Goal: Task Accomplishment & Management: Use online tool/utility

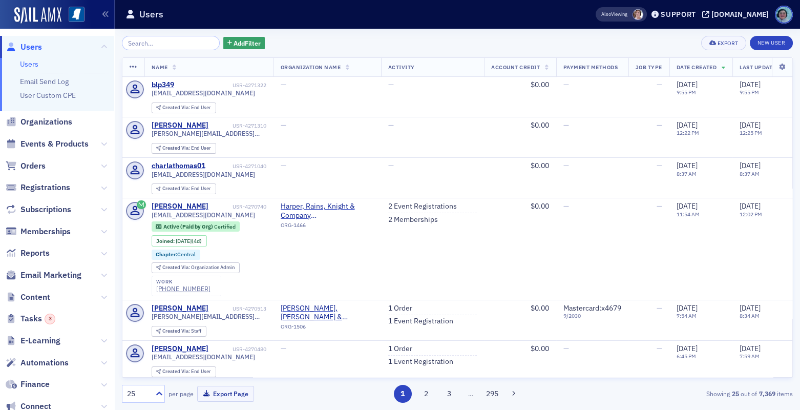
click at [61, 266] on span "Email Marketing" at bounding box center [57, 275] width 114 height 22
click at [62, 270] on span "Email Marketing" at bounding box center [50, 274] width 61 height 11
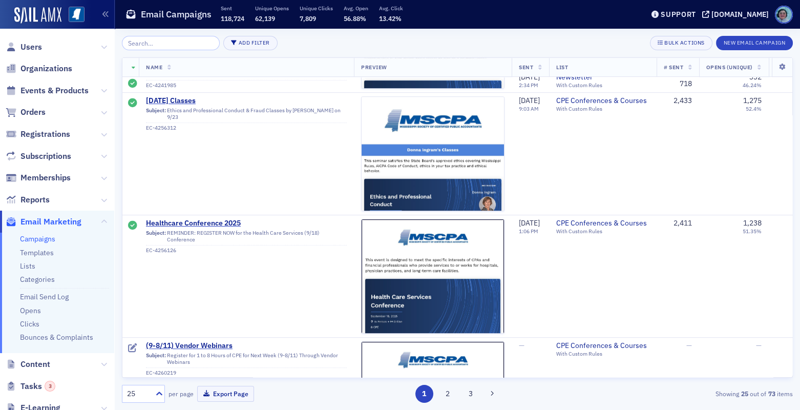
scroll to position [1280, 0]
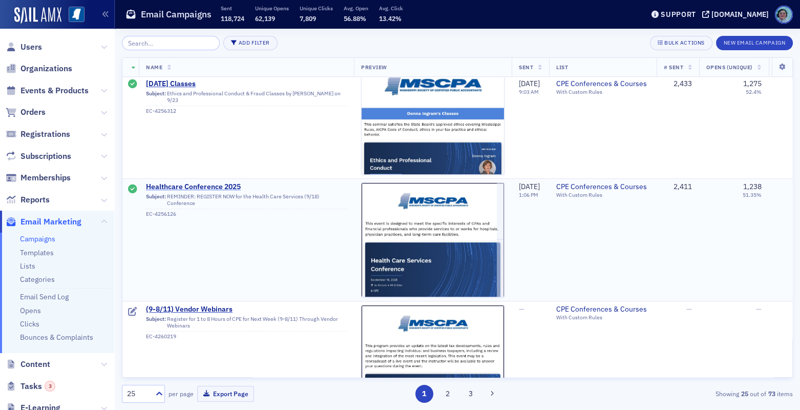
click at [225, 186] on span "Healthcare Conference 2025" at bounding box center [246, 186] width 201 height 9
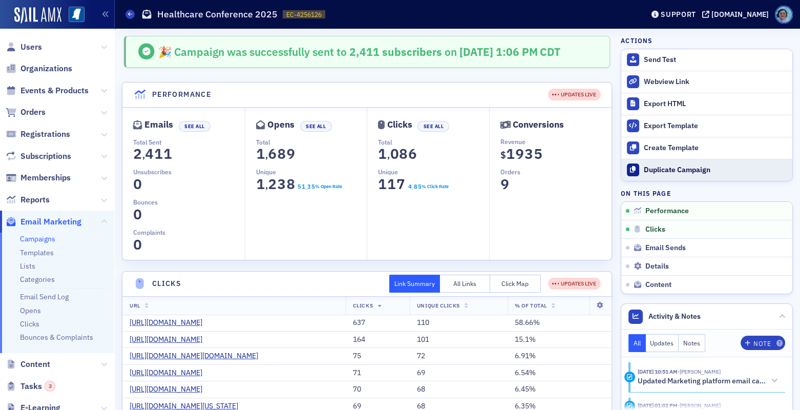
click at [695, 163] on button "Duplicate Campaign" at bounding box center [706, 170] width 171 height 22
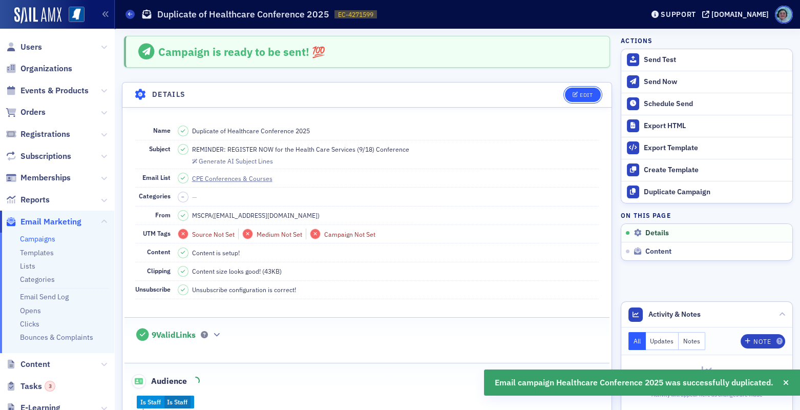
click at [572, 96] on icon "button" at bounding box center [575, 95] width 6 height 6
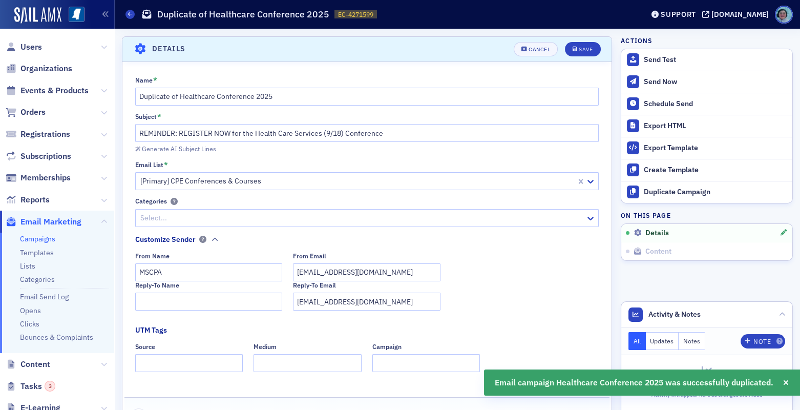
scroll to position [48, 0]
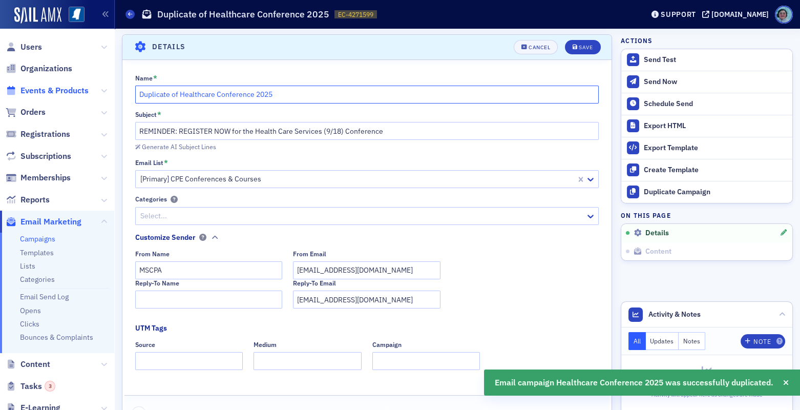
drag, startPoint x: 215, startPoint y: 90, endPoint x: 41, endPoint y: 87, distance: 173.6
click at [42, 87] on div "Users Organizations Events & Products Orders Registrations Subscriptions Member…" at bounding box center [400, 205] width 800 height 410
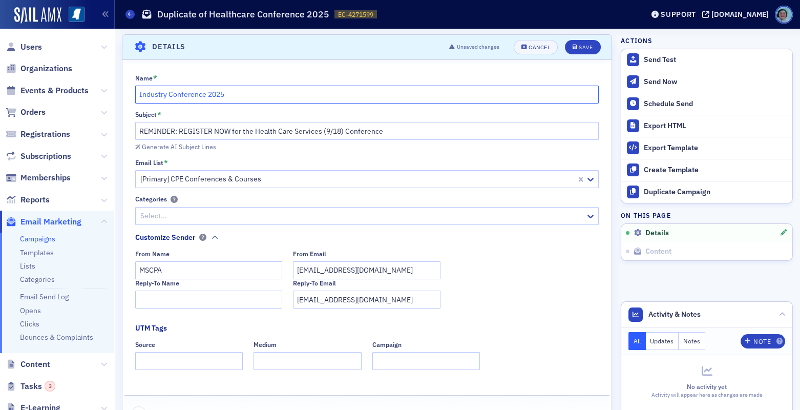
type input "Industry Conference 2025"
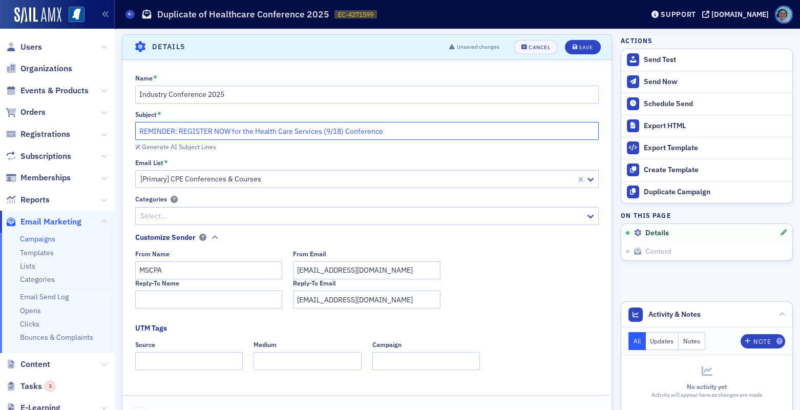
drag, startPoint x: 293, startPoint y: 129, endPoint x: 297, endPoint y: 115, distance: 14.9
click at [272, 118] on div "Subject * REMINDER: REGISTER NOW for the Health Care Services (9/18) Conference" at bounding box center [367, 125] width 464 height 29
drag, startPoint x: 321, startPoint y: 130, endPoint x: 254, endPoint y: 134, distance: 66.7
click at [254, 134] on input "REMINDER: REGISTER NOW for the Health Care Services (9/18) Conference" at bounding box center [367, 131] width 464 height 18
drag, startPoint x: 303, startPoint y: 129, endPoint x: 295, endPoint y: 130, distance: 7.7
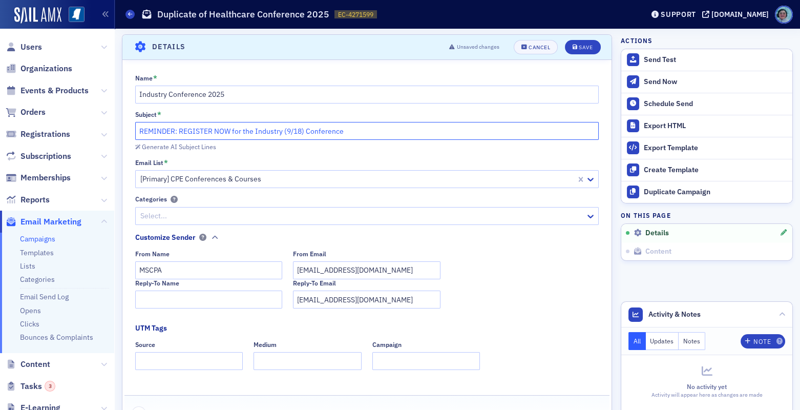
click at [295, 130] on input "REMINDER: REGISTER NOW for the Industry (9/18) Conference" at bounding box center [367, 131] width 464 height 18
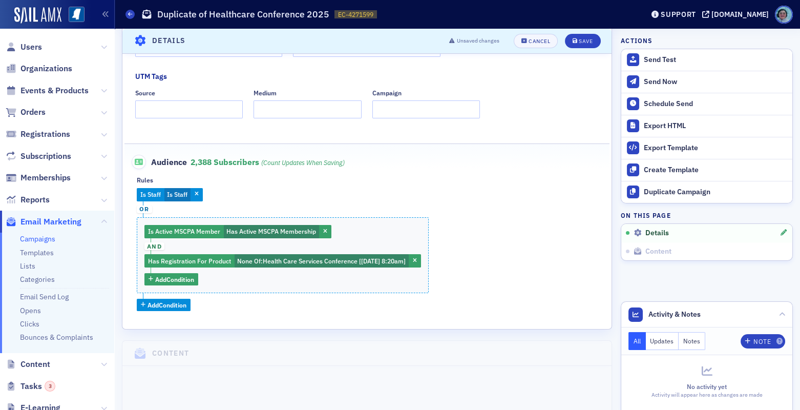
scroll to position [304, 0]
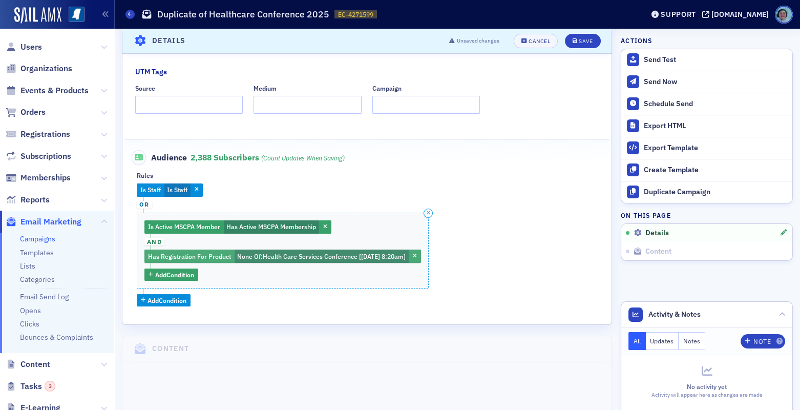
type input "REMINDER: REGISTER NOW for the Industry (9/22) Conference"
click at [354, 255] on span "Health Care Services Conference [[DATE] 8:20am]" at bounding box center [334, 256] width 143 height 8
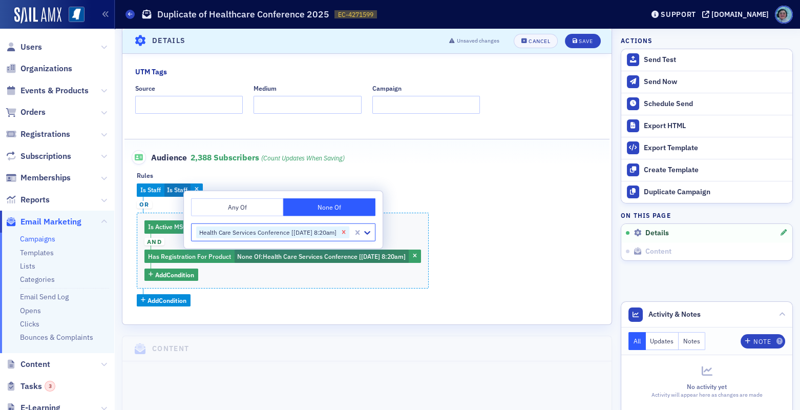
click at [347, 232] on icon "Remove Health Care Services Conference [9/18/2025 8:20am]" at bounding box center [343, 231] width 7 height 7
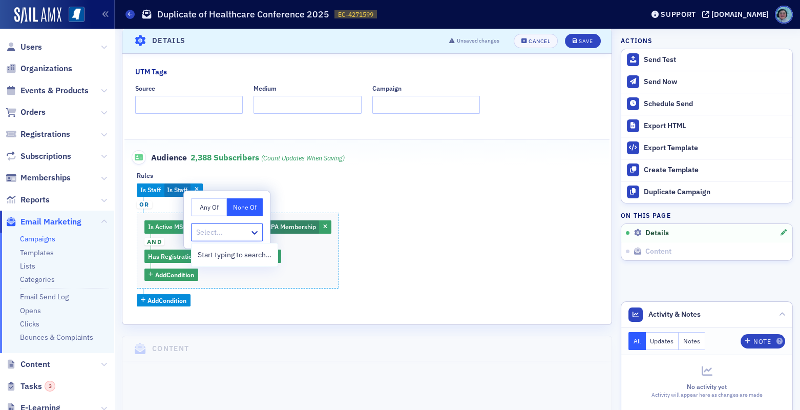
click at [218, 237] on div at bounding box center [221, 232] width 53 height 13
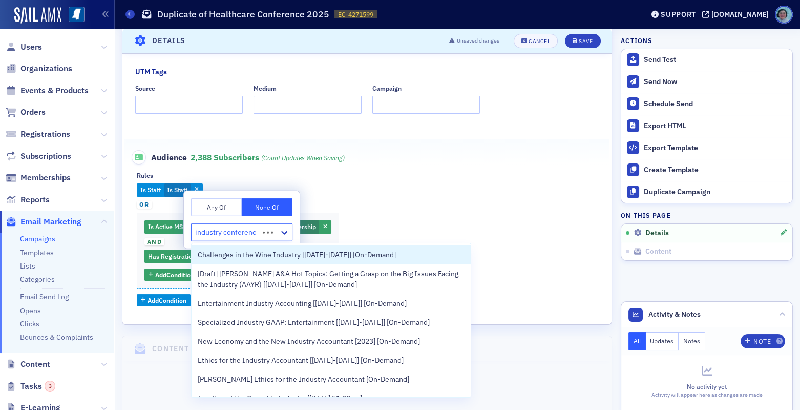
type input "industry conference"
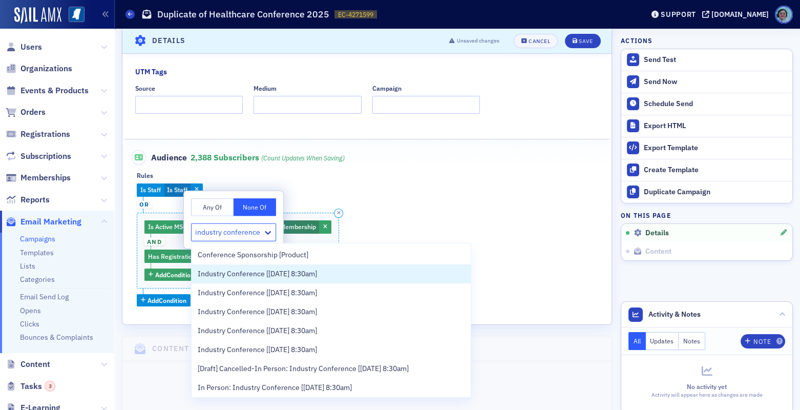
click at [379, 273] on div "Industry Conference [[DATE] 8:30am]" at bounding box center [331, 273] width 267 height 11
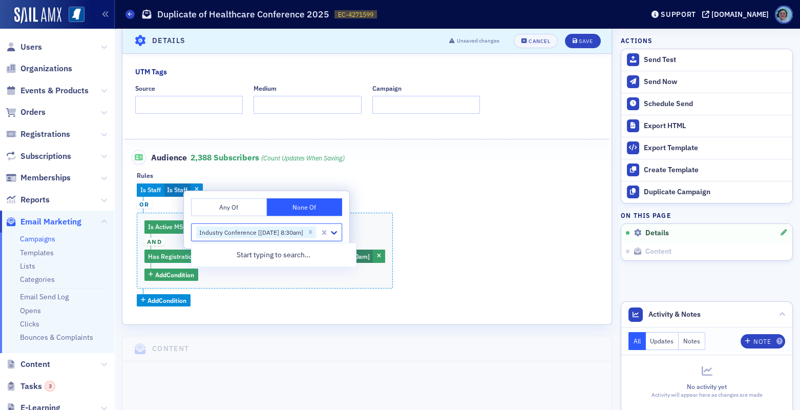
click at [457, 201] on div "Is Staff Is Staff or Is Active MSCPA Member Has Active MSCPA Membership and Has…" at bounding box center [367, 244] width 460 height 123
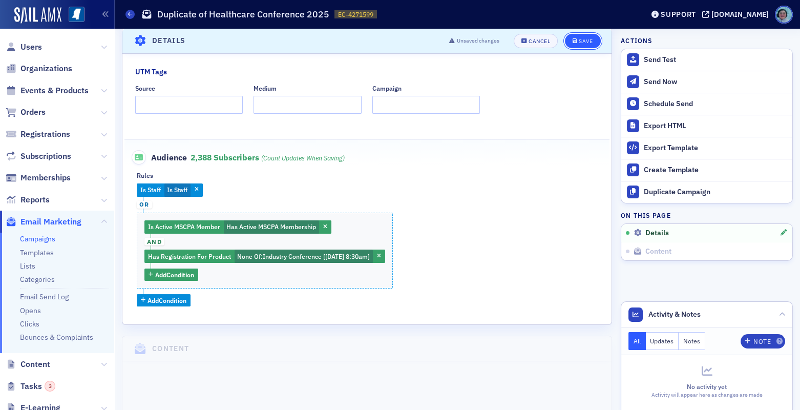
click at [581, 38] on div "Save" at bounding box center [586, 41] width 14 height 6
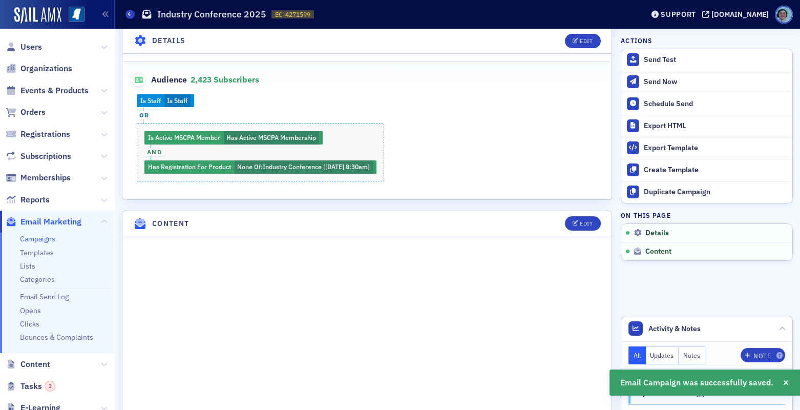
scroll to position [406, 0]
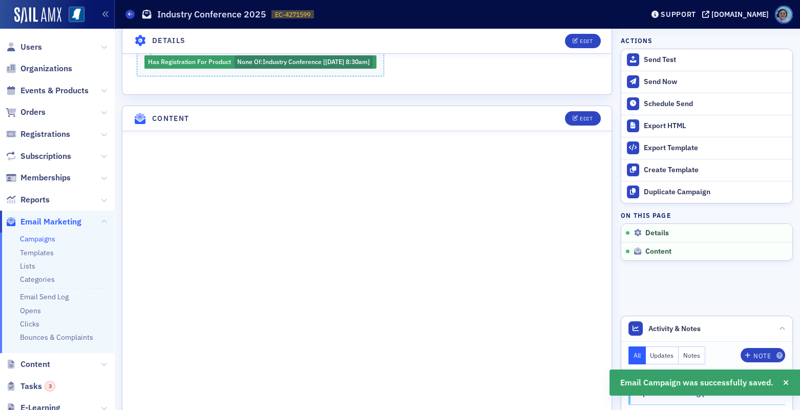
click at [575, 108] on header "Content Edit" at bounding box center [366, 118] width 489 height 25
click at [580, 116] on div "Edit" at bounding box center [586, 119] width 13 height 6
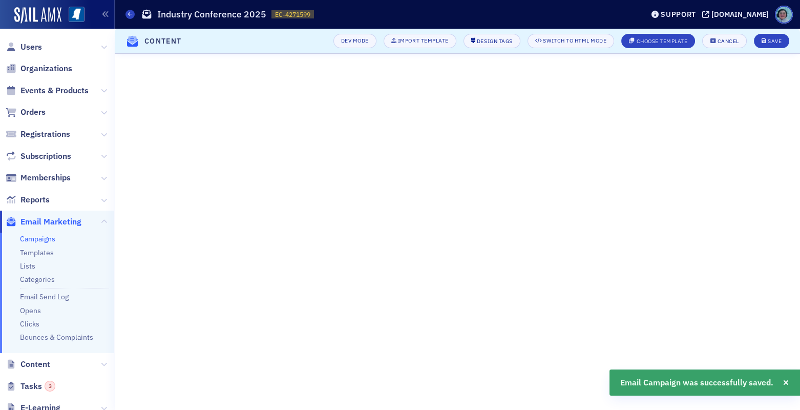
scroll to position [107, 0]
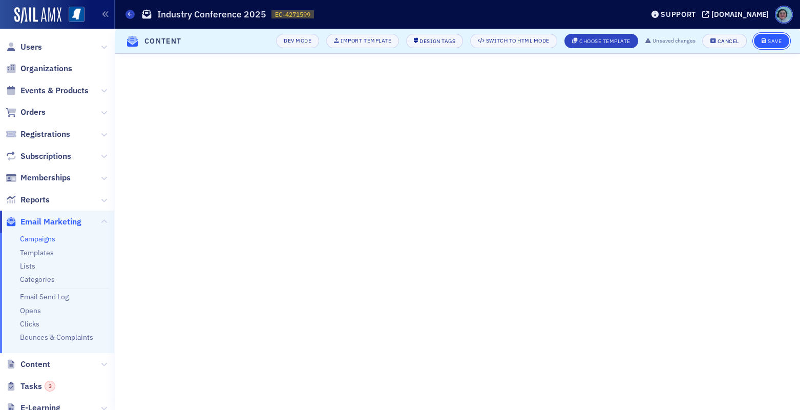
click at [764, 44] on button "Save" at bounding box center [771, 41] width 35 height 14
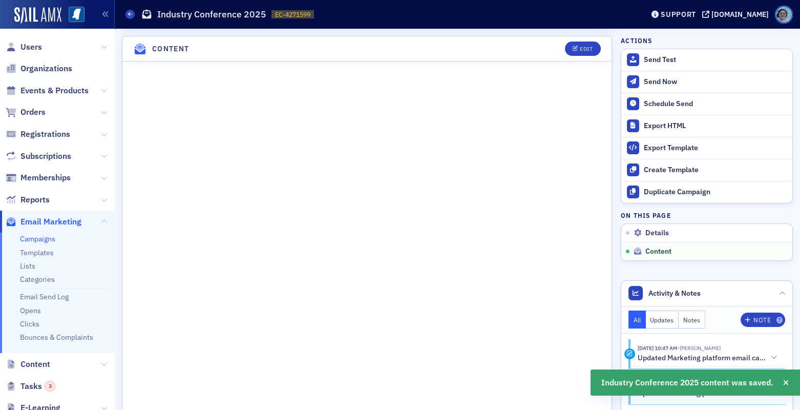
scroll to position [527, 0]
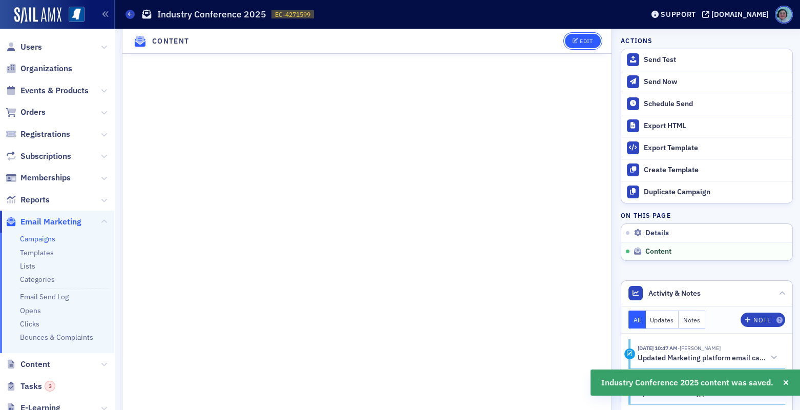
click at [572, 38] on icon "button" at bounding box center [575, 41] width 6 height 6
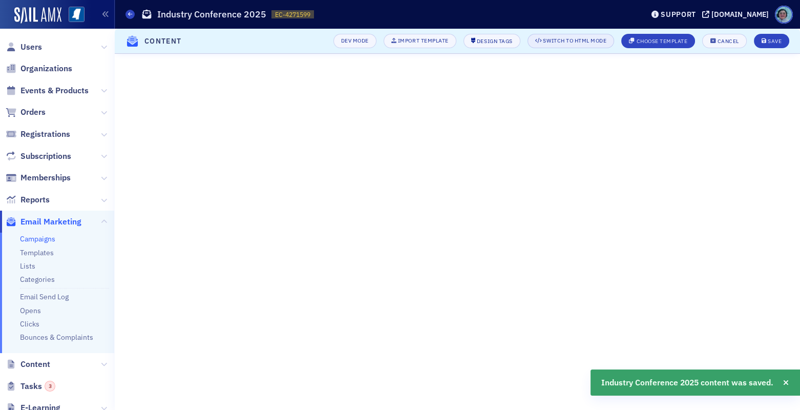
scroll to position [107, 0]
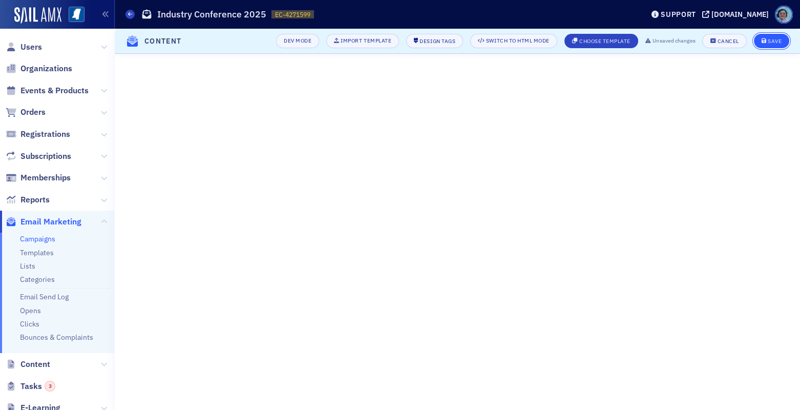
click at [779, 42] on div "Save" at bounding box center [774, 41] width 14 height 6
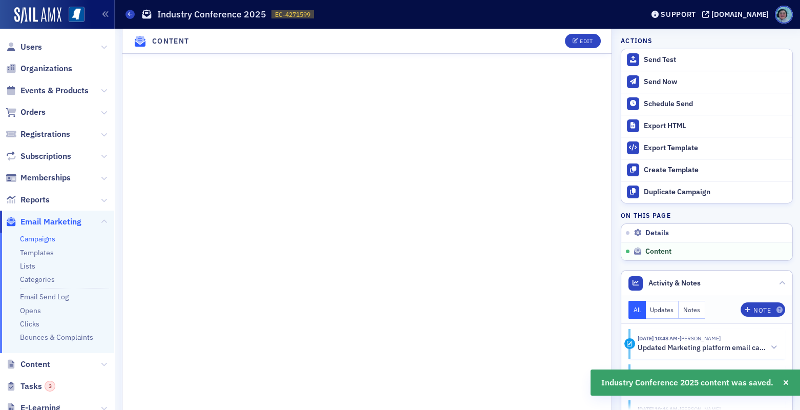
scroll to position [680, 0]
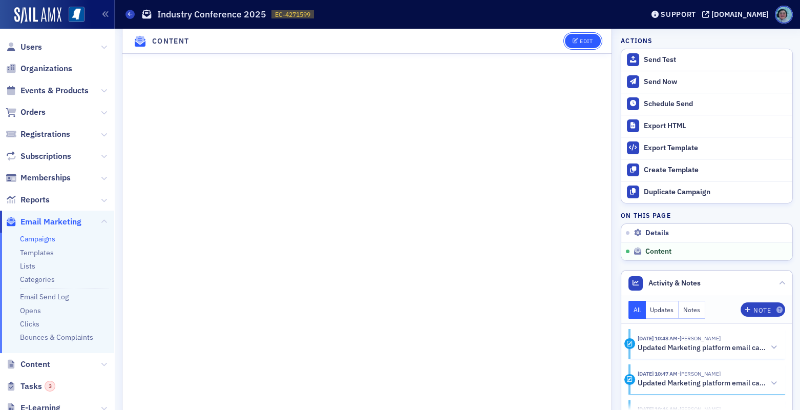
click at [584, 40] on div "Edit" at bounding box center [586, 41] width 13 height 6
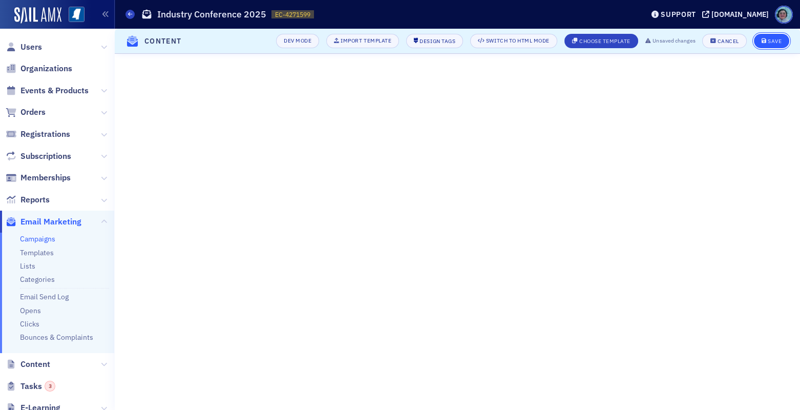
click at [778, 38] on div "Save" at bounding box center [774, 41] width 14 height 6
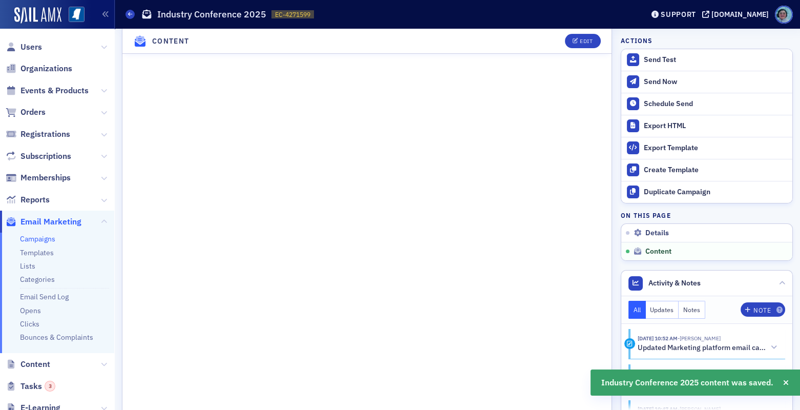
scroll to position [758, 0]
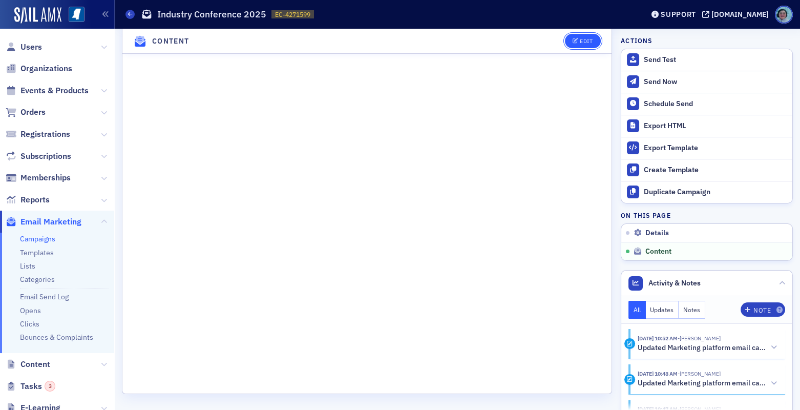
click at [575, 34] on button "Edit" at bounding box center [582, 41] width 35 height 14
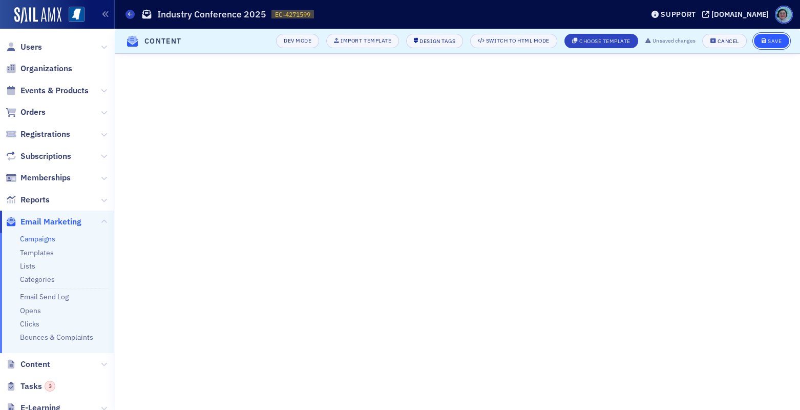
click at [767, 44] on button "Save" at bounding box center [771, 41] width 35 height 14
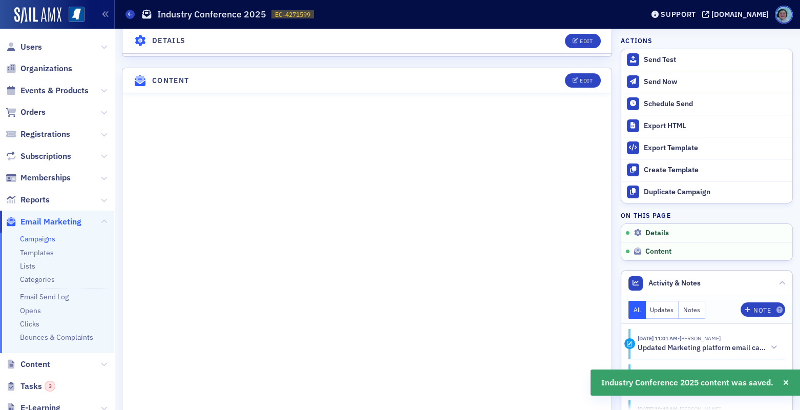
scroll to position [476, 0]
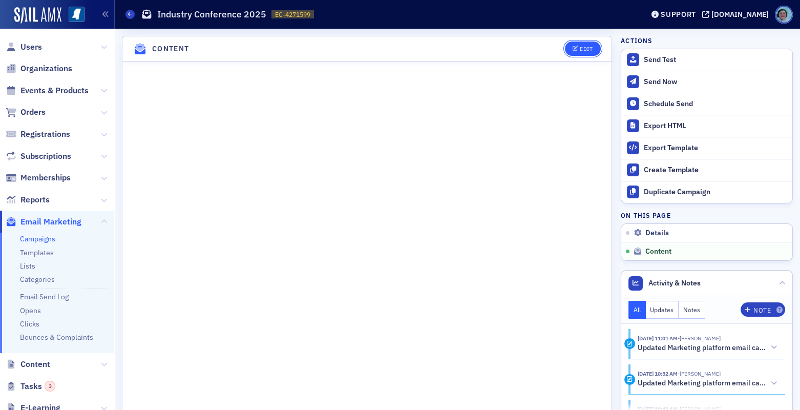
click at [572, 46] on icon "button" at bounding box center [575, 49] width 6 height 6
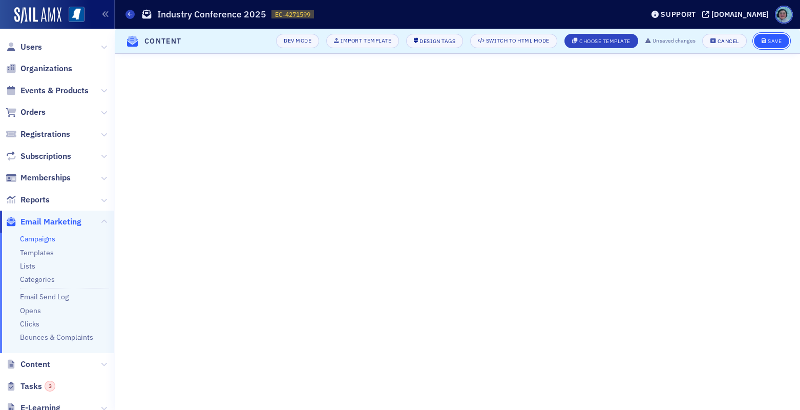
click at [772, 39] on div "Save" at bounding box center [774, 41] width 14 height 6
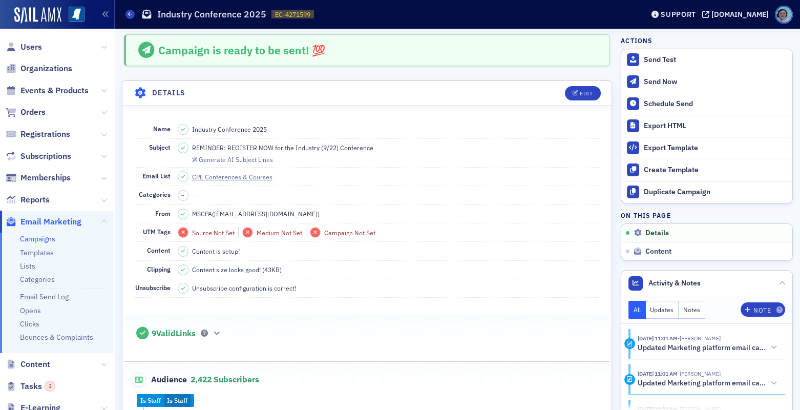
scroll to position [0, 0]
click at [580, 94] on div "Edit" at bounding box center [586, 95] width 13 height 6
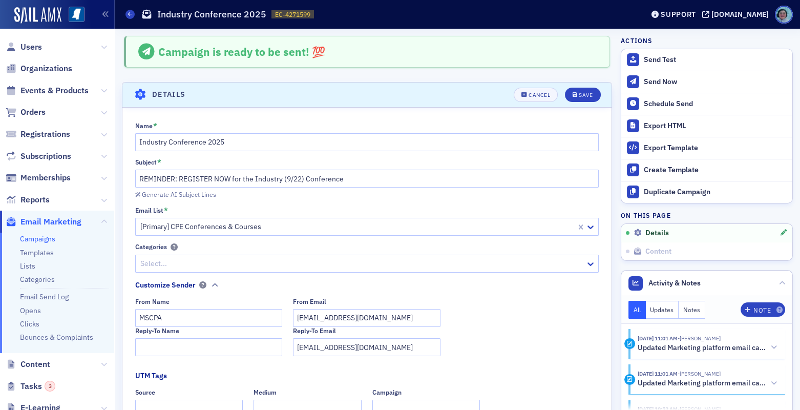
scroll to position [48, 0]
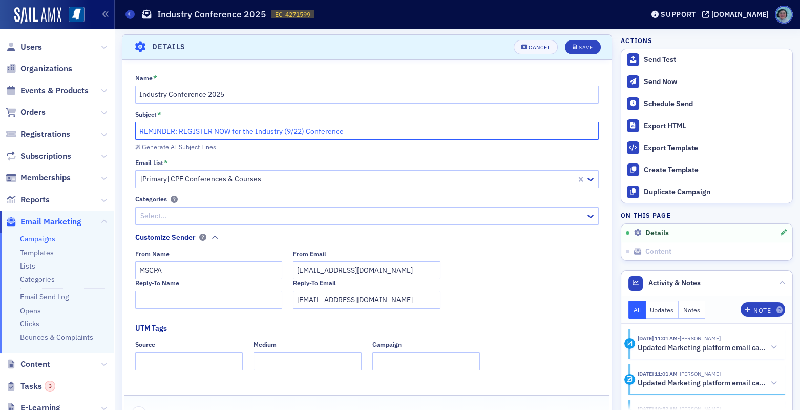
drag, startPoint x: 179, startPoint y: 129, endPoint x: -26, endPoint y: 140, distance: 205.1
click at [0, 140] on html "Users Organizations Events & Products Orders Registrations Subscriptions Member…" at bounding box center [400, 205] width 800 height 410
type input "REGISTER NOW for the Industry (9/22) Conference"
click at [572, 45] on icon "submit" at bounding box center [574, 48] width 5 height 6
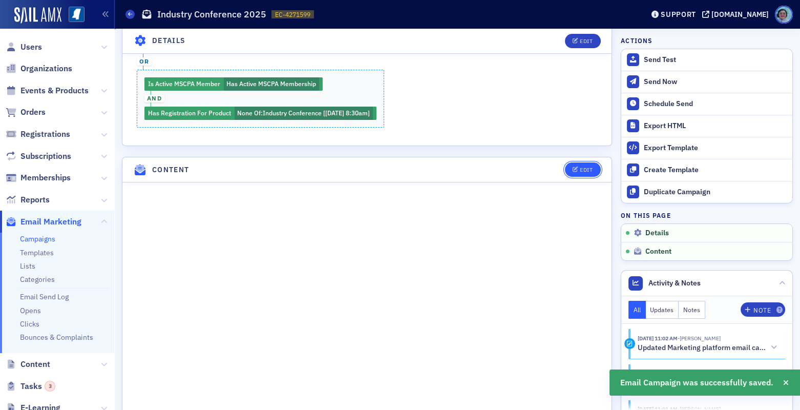
click at [584, 172] on button "Edit" at bounding box center [582, 169] width 35 height 14
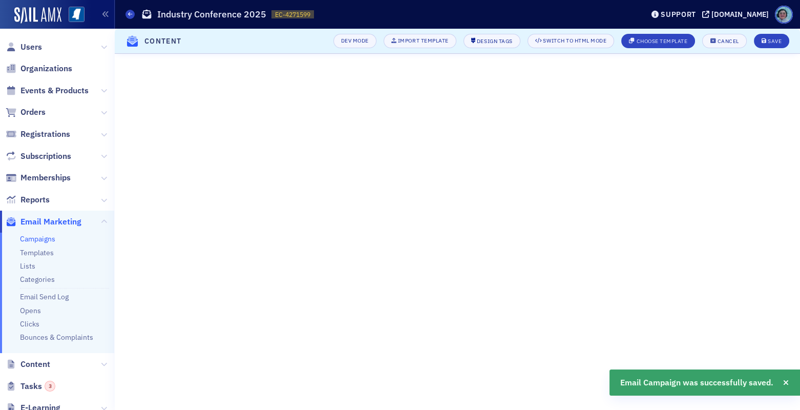
scroll to position [107, 0]
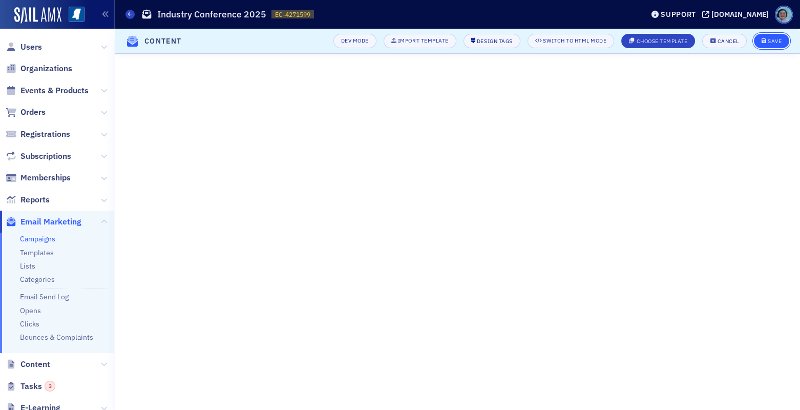
click at [777, 37] on button "Save" at bounding box center [771, 41] width 35 height 14
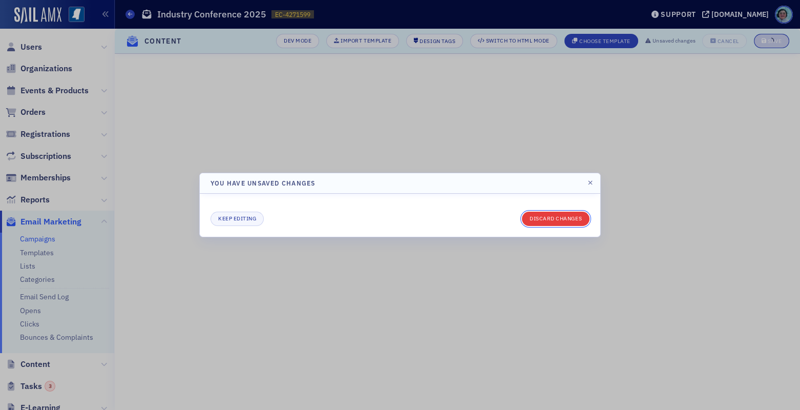
click at [584, 218] on button "Discard changes" at bounding box center [556, 218] width 68 height 14
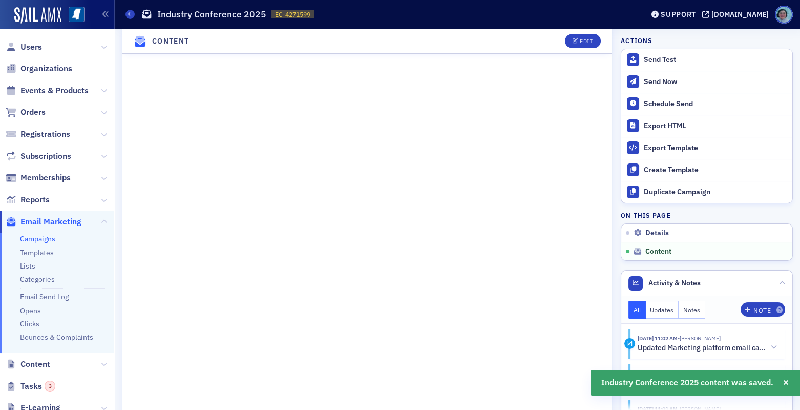
scroll to position [517, 0]
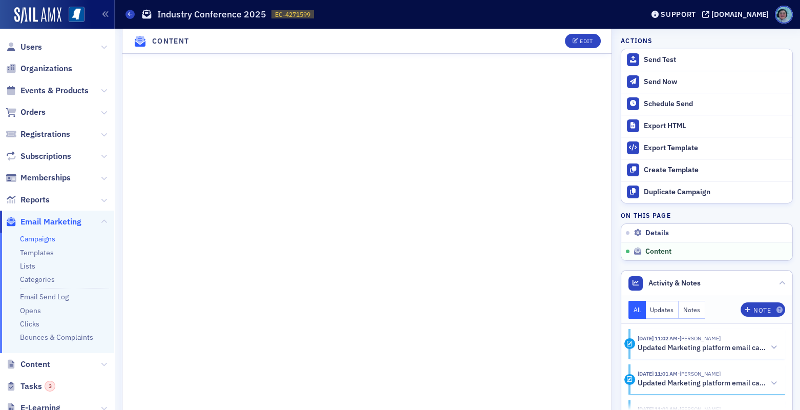
click at [604, 220] on div "Campaign is ready to be sent! 💯 Details Edit Name Industry Conference 2025 Subj…" at bounding box center [457, 86] width 671 height 1148
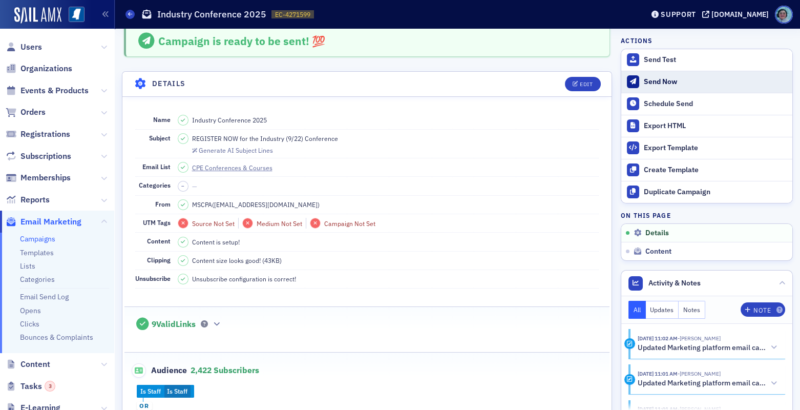
scroll to position [0, 0]
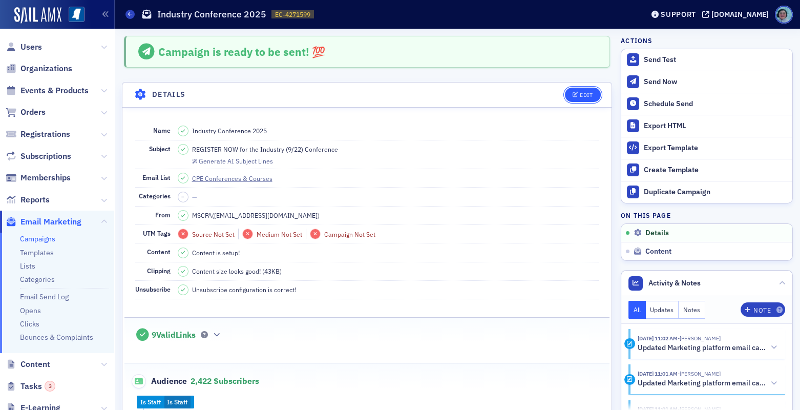
click at [565, 96] on button "Edit" at bounding box center [582, 95] width 35 height 14
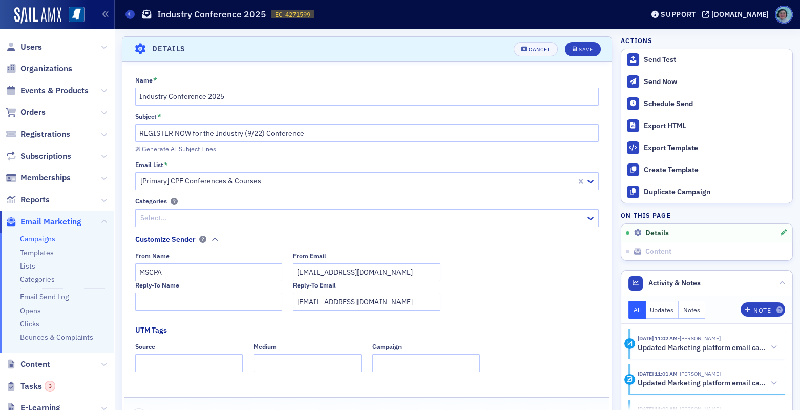
scroll to position [48, 0]
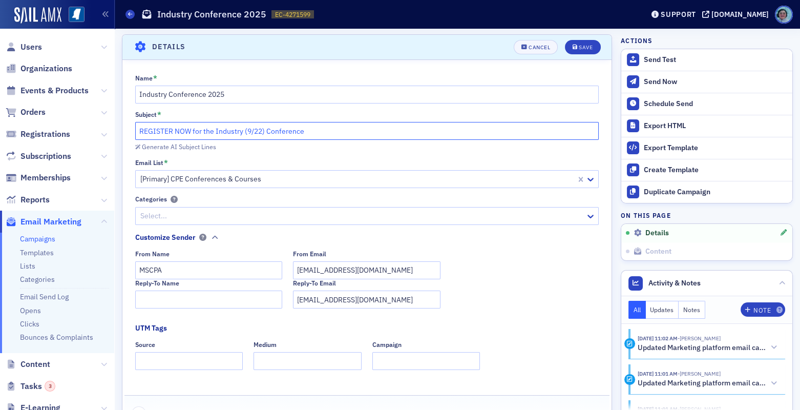
click at [246, 122] on input "REGISTER NOW for the Industry (9/22) Conference" at bounding box center [367, 131] width 464 height 18
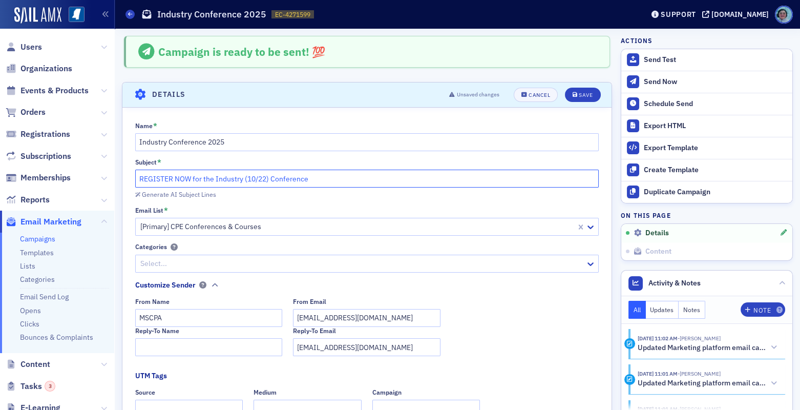
scroll to position [0, 0]
type input "REGISTER NOW for the Industry (10/22) Conference"
click at [586, 93] on button "Save" at bounding box center [582, 95] width 35 height 14
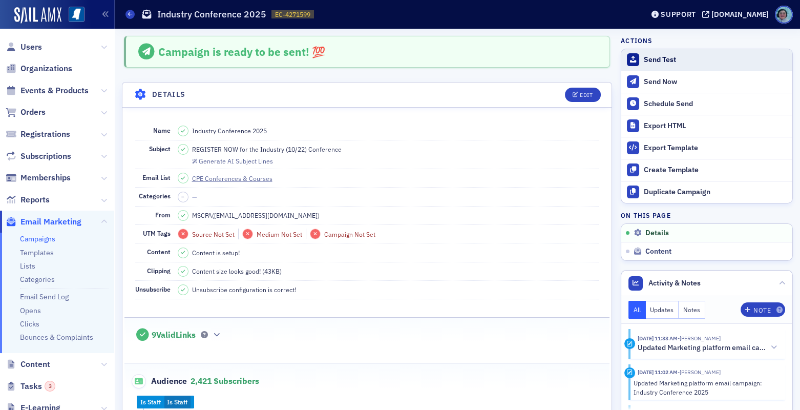
click at [650, 55] on div "Send Test" at bounding box center [715, 59] width 143 height 9
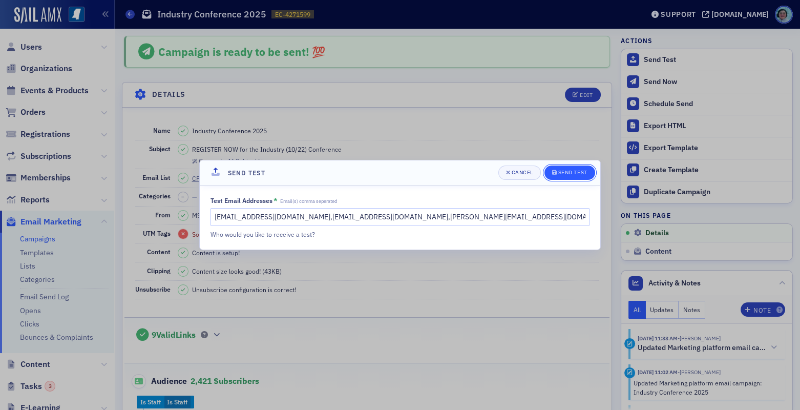
click at [569, 167] on button "Send Test" at bounding box center [569, 172] width 51 height 14
